Goal: Task Accomplishment & Management: Manage account settings

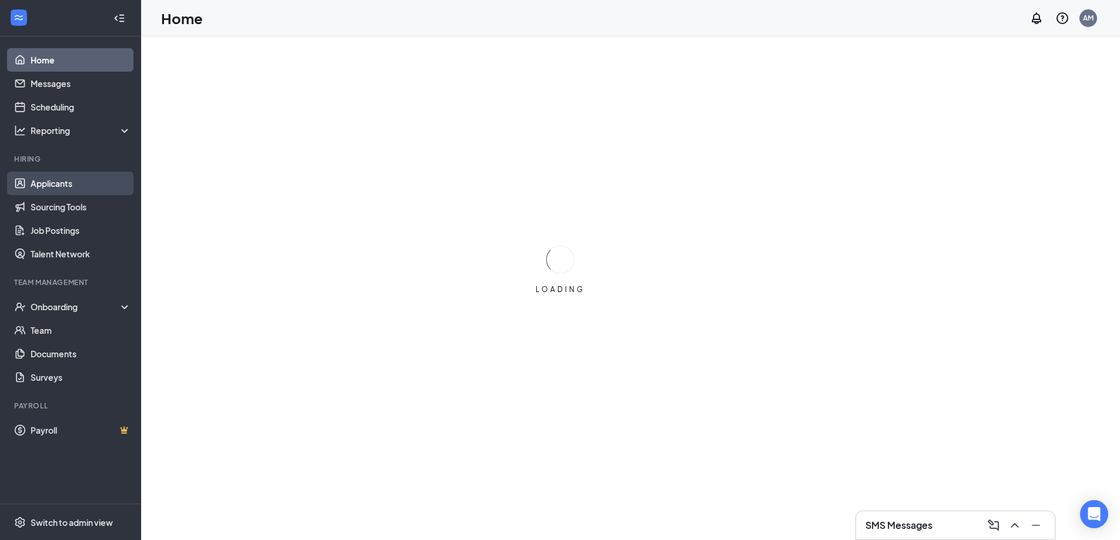
click at [59, 186] on link "Applicants" at bounding box center [81, 184] width 101 height 24
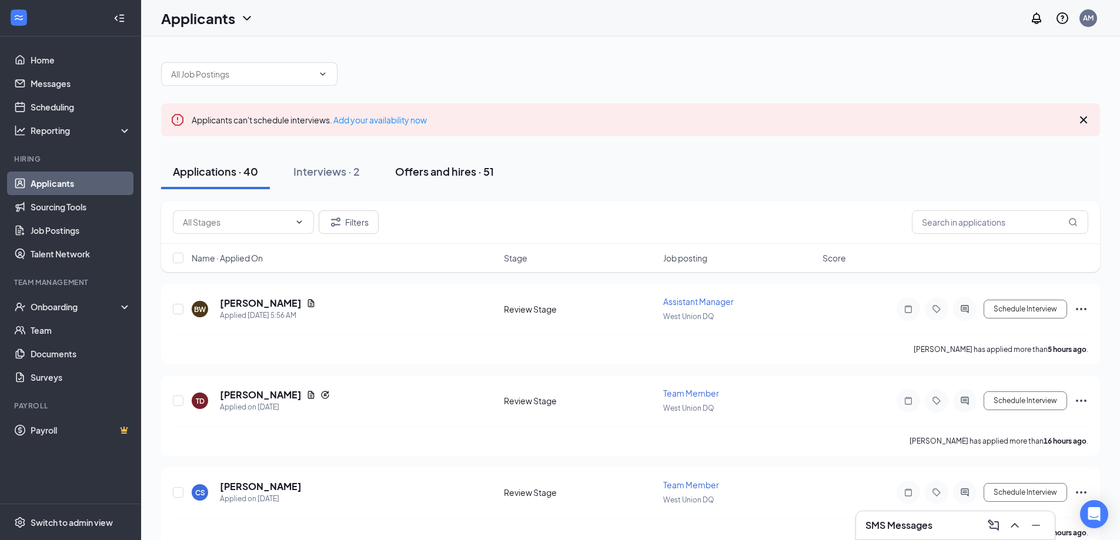
click at [455, 176] on div "Offers and hires · 51" at bounding box center [444, 171] width 99 height 15
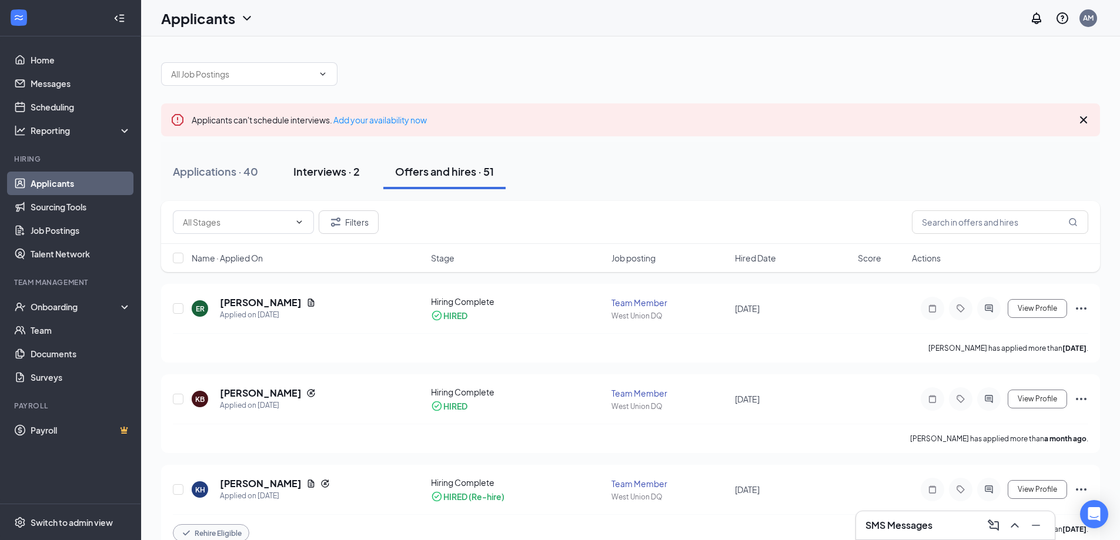
click at [341, 168] on div "Interviews · 2" at bounding box center [326, 171] width 66 height 15
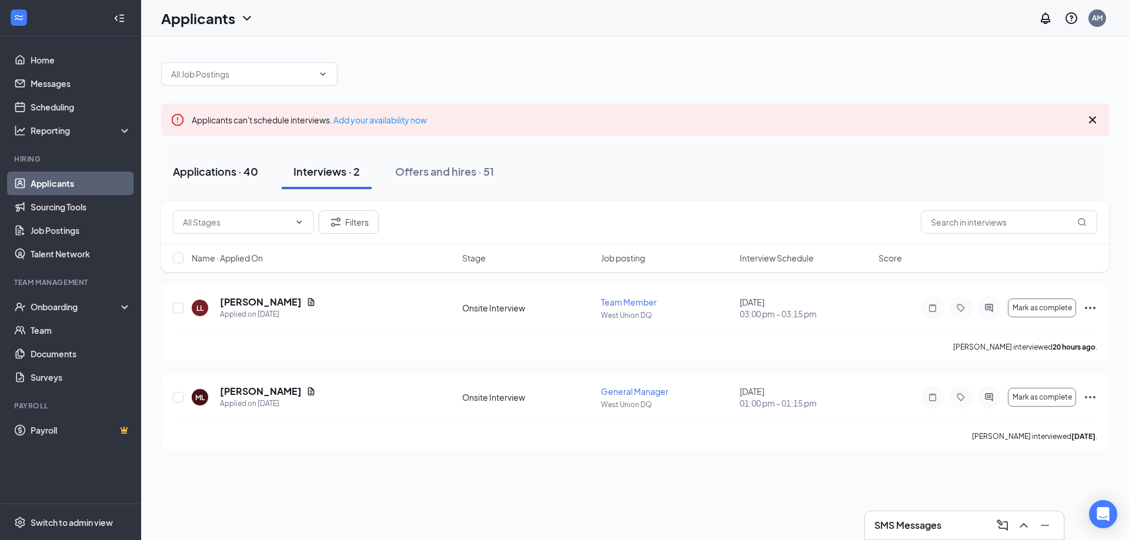
click at [225, 165] on div "Applications · 40" at bounding box center [215, 171] width 85 height 15
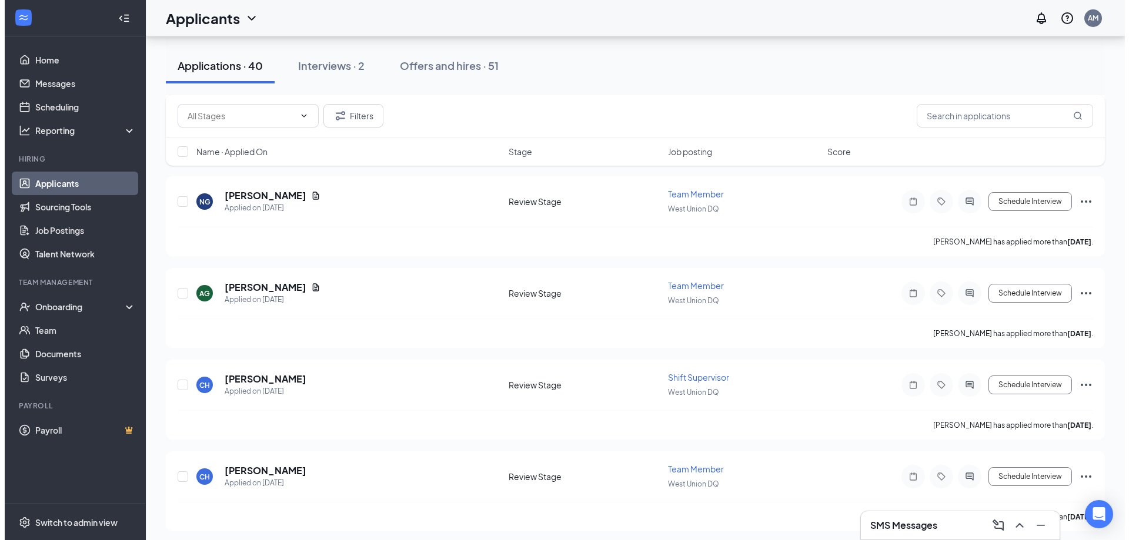
scroll to position [882, 0]
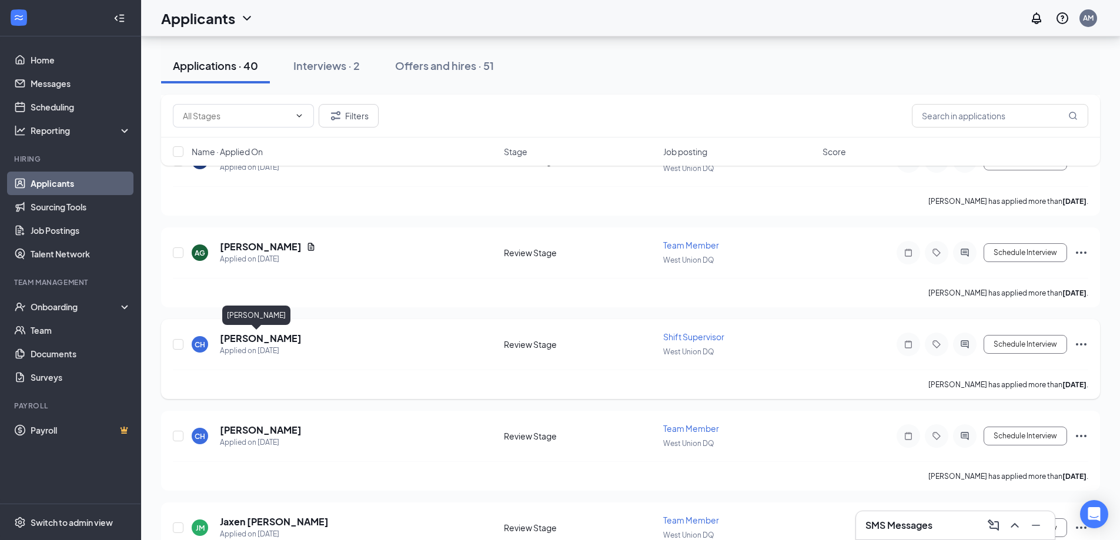
click at [253, 338] on h5 "Ciera Harris" at bounding box center [261, 338] width 82 height 13
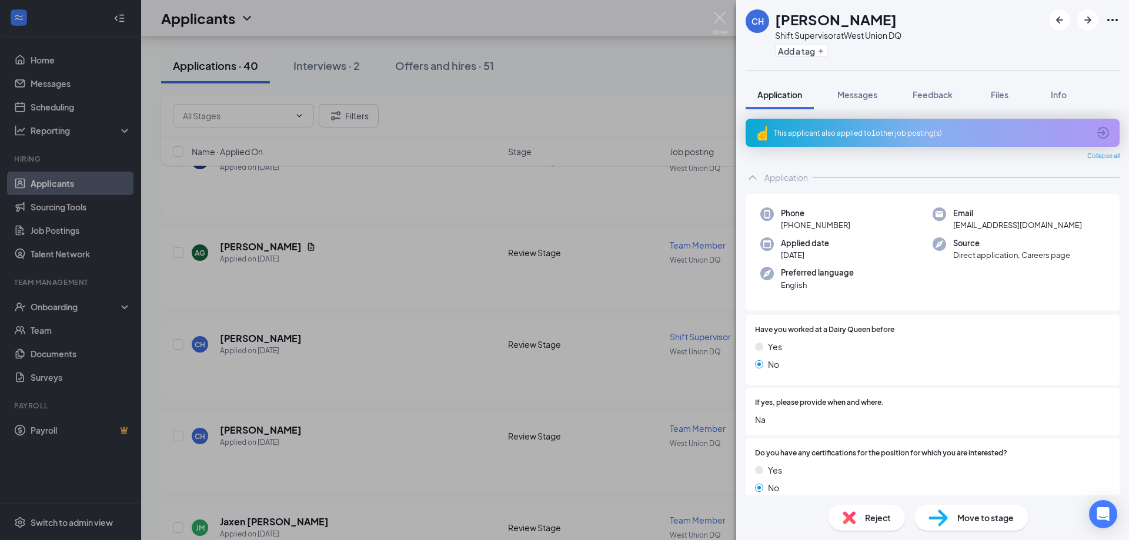
click at [565, 148] on div "CH Ciera Harris Shift Supervisor at West Union DQ Add a tag Application Message…" at bounding box center [564, 270] width 1129 height 540
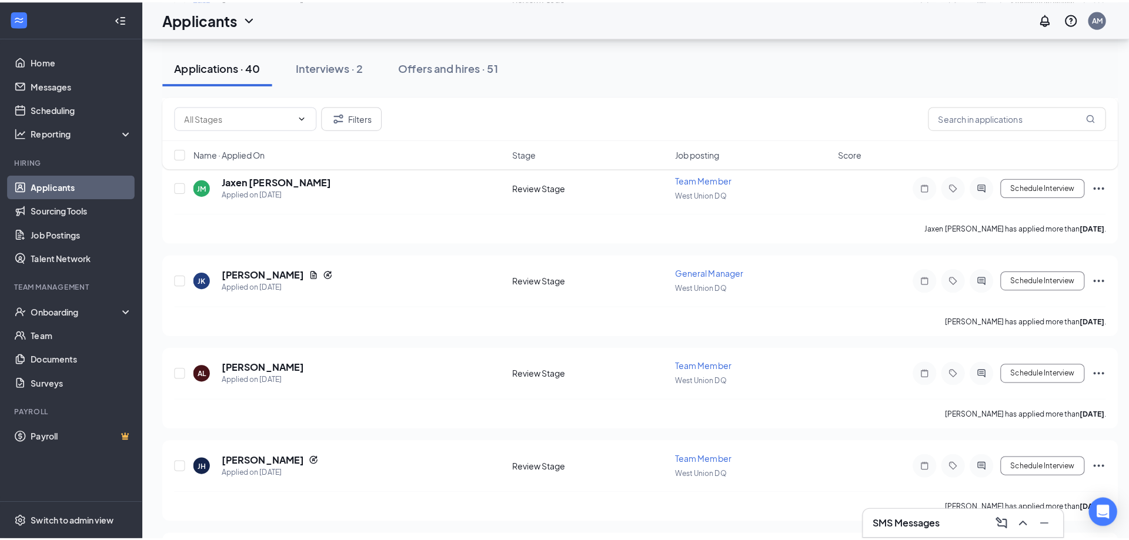
scroll to position [1294, 0]
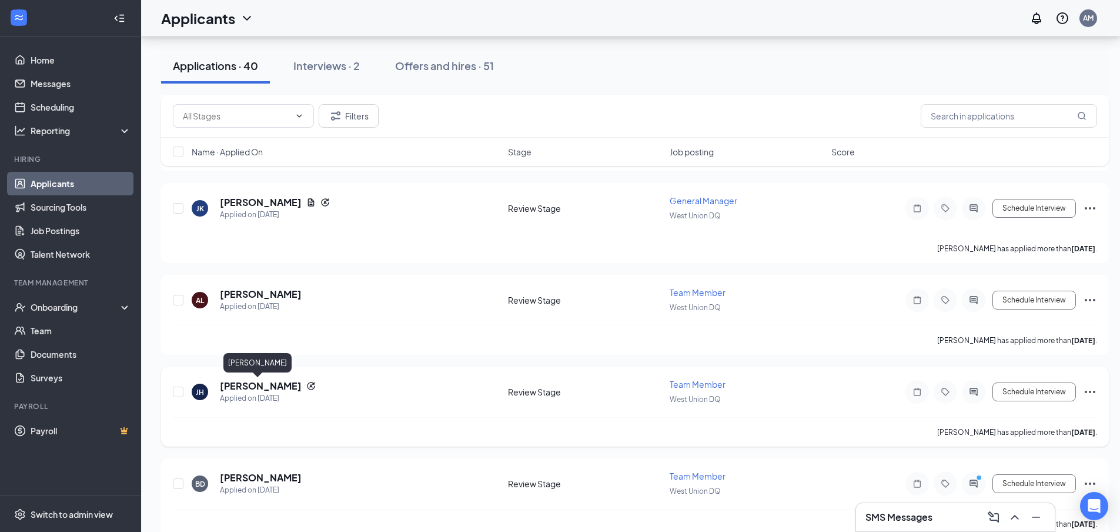
click at [255, 387] on h5 "Jordan Haste" at bounding box center [261, 385] width 82 height 13
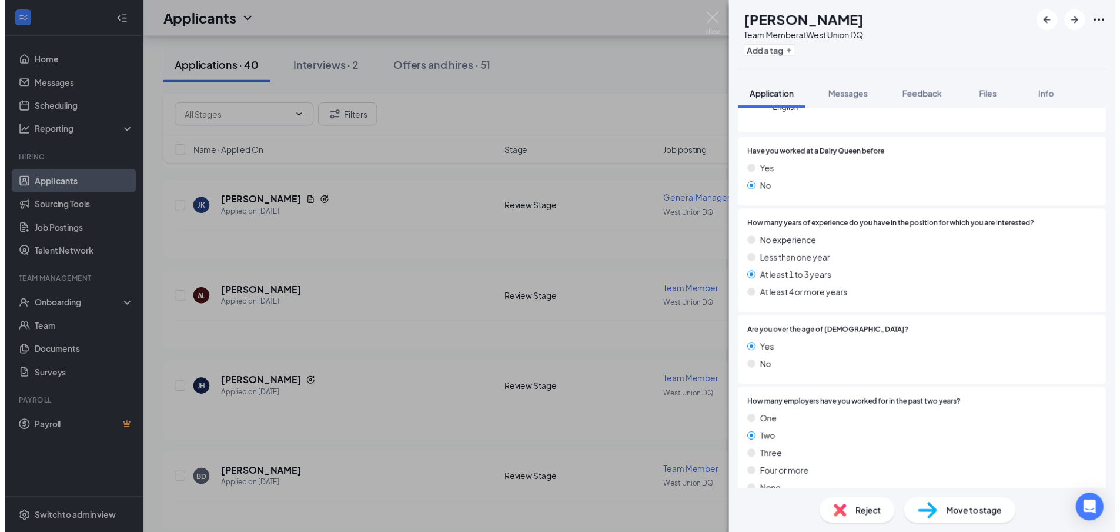
scroll to position [235, 0]
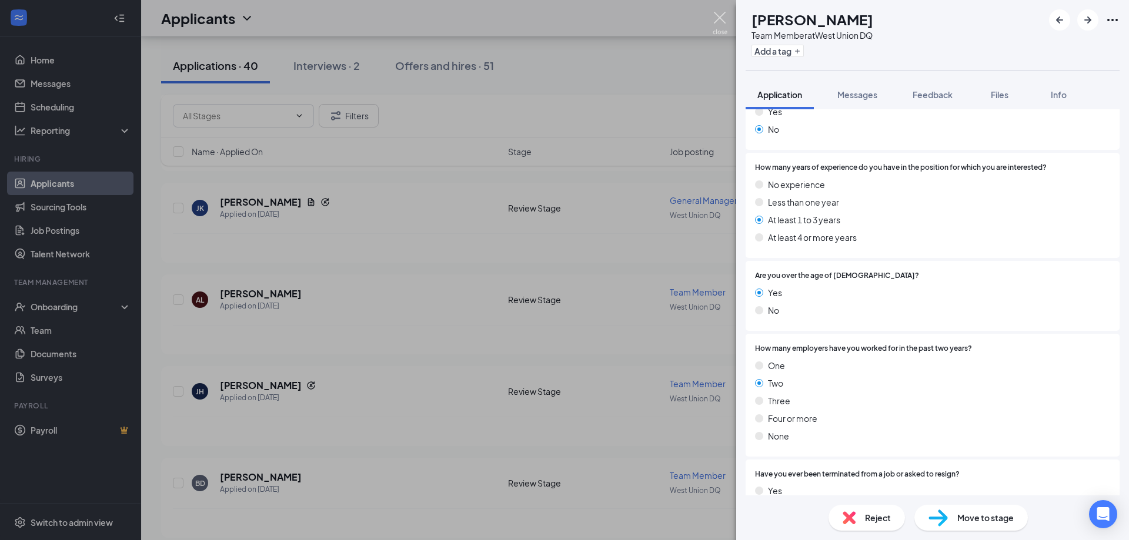
click at [717, 18] on img at bounding box center [720, 23] width 15 height 23
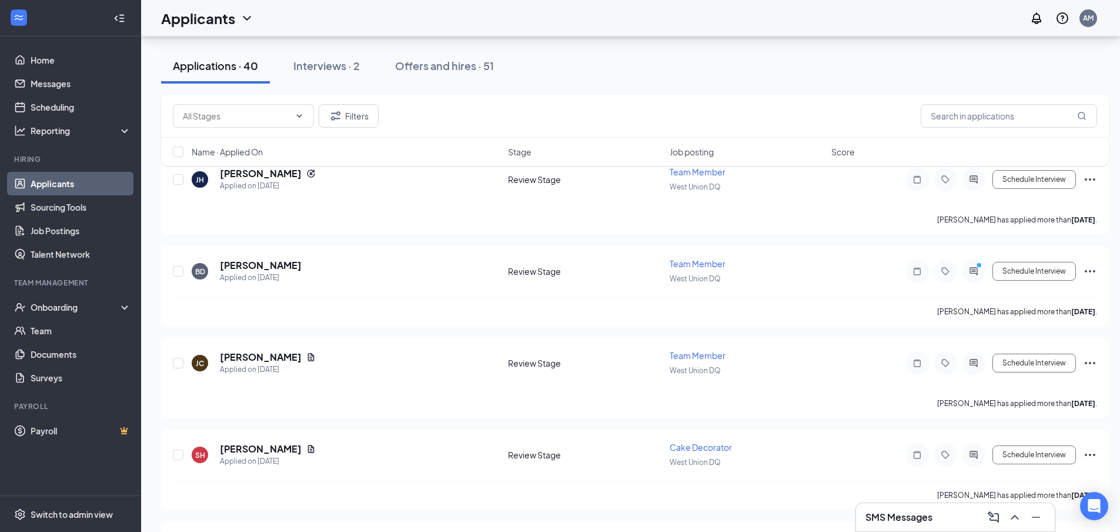
scroll to position [1529, 0]
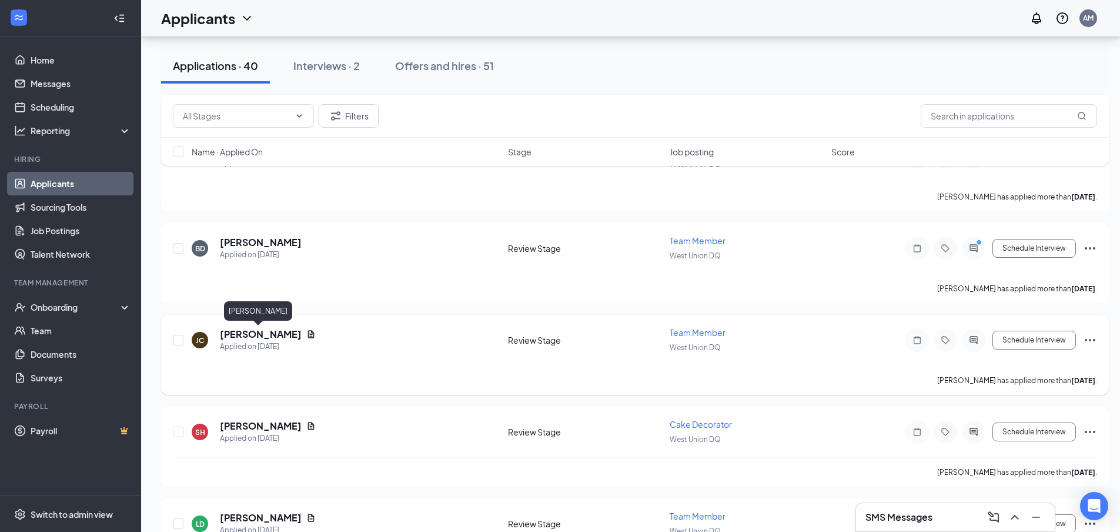
click at [276, 335] on h5 "Joshua Caudill" at bounding box center [261, 334] width 82 height 13
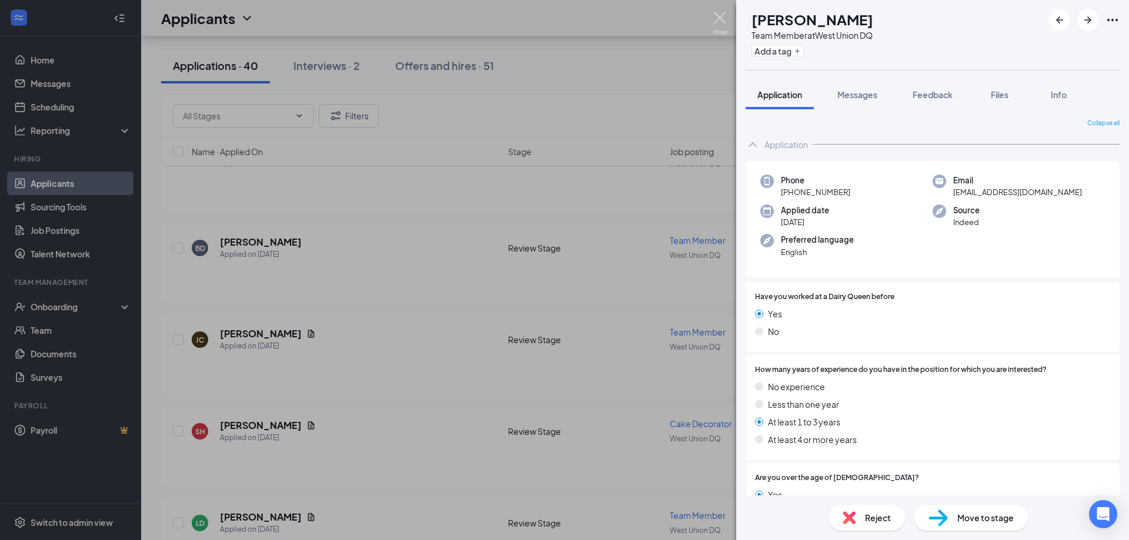
drag, startPoint x: 714, startPoint y: 14, endPoint x: 706, endPoint y: 20, distance: 10.6
click at [715, 14] on img at bounding box center [720, 23] width 15 height 23
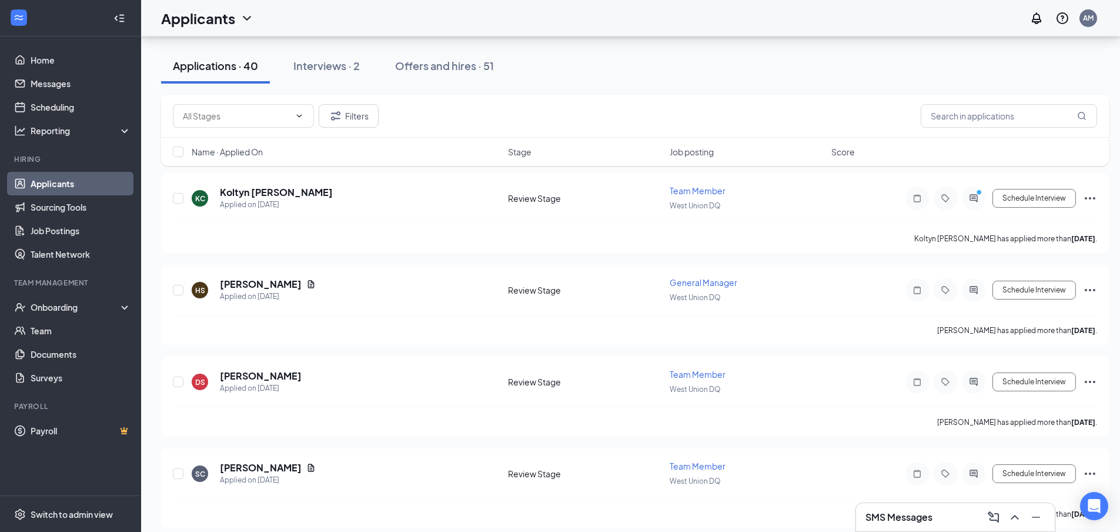
scroll to position [2058, 0]
